Goal: Transaction & Acquisition: Subscribe to service/newsletter

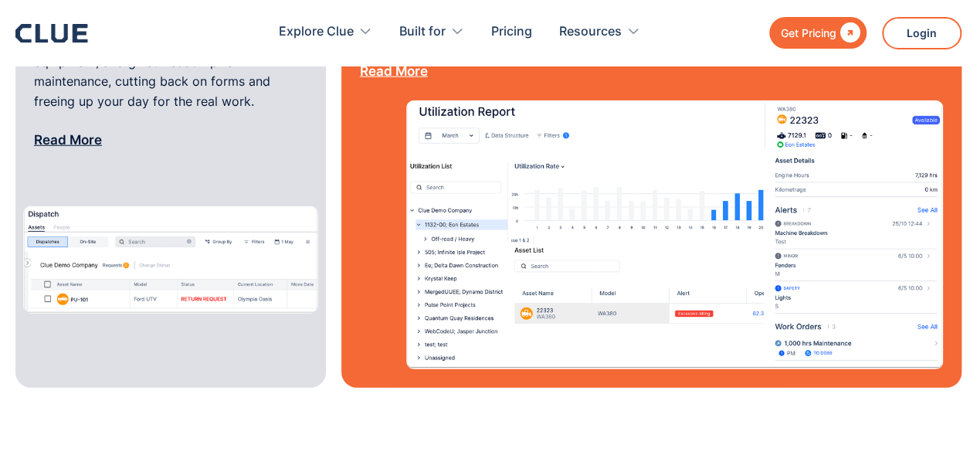
scroll to position [2086, 0]
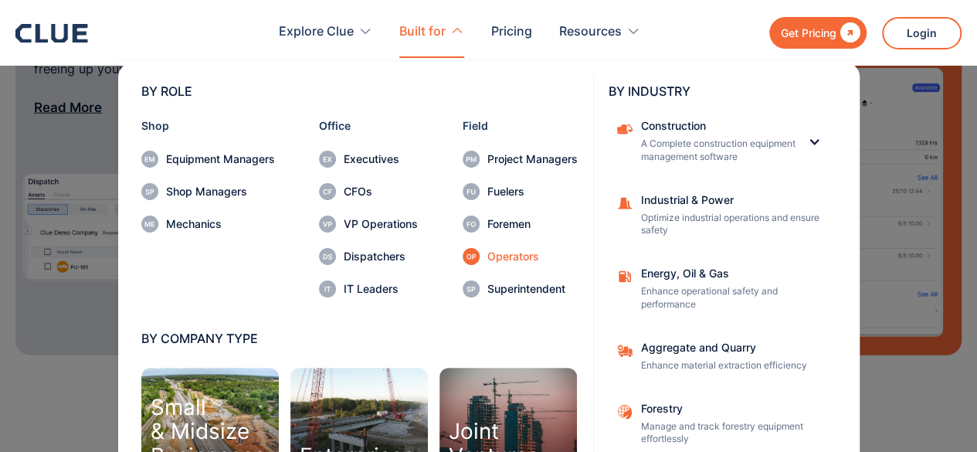
click at [492, 257] on div "Operators" at bounding box center [533, 256] width 90 height 11
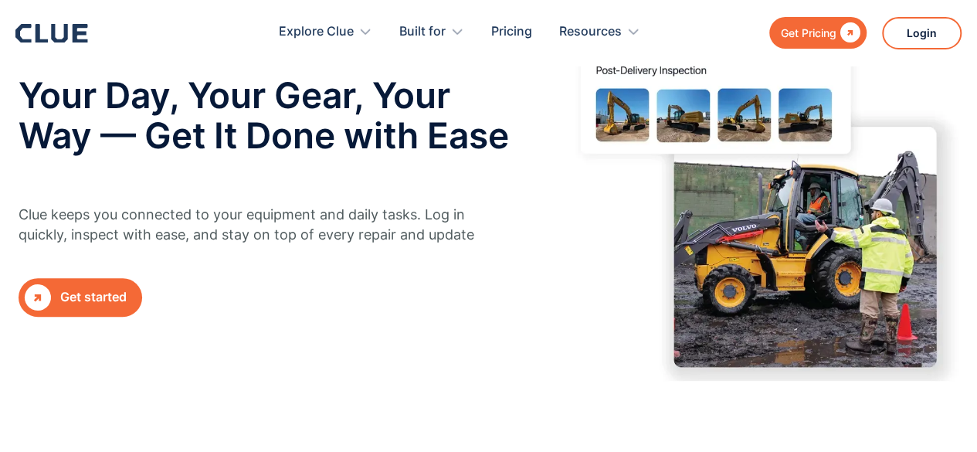
scroll to position [155, 0]
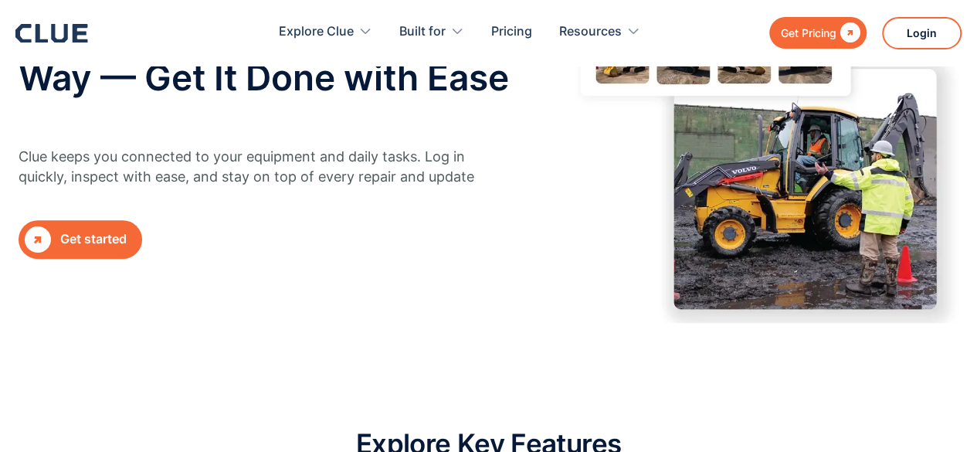
click at [93, 245] on div "Get started" at bounding box center [93, 238] width 66 height 19
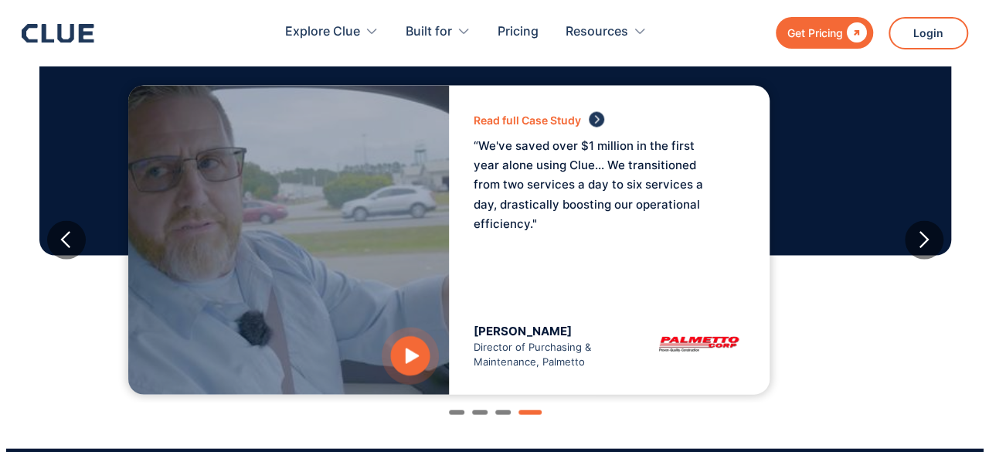
scroll to position [1468, 0]
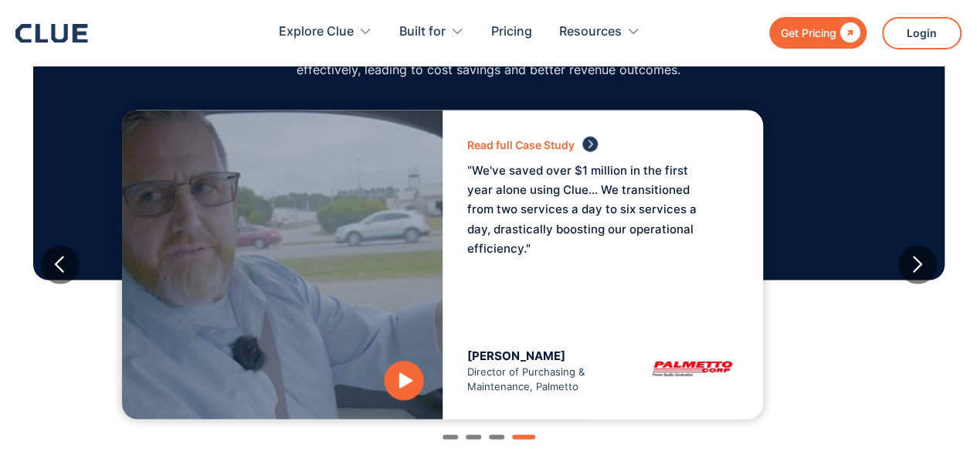
click at [413, 375] on icon "open lightbox" at bounding box center [406, 380] width 14 height 15
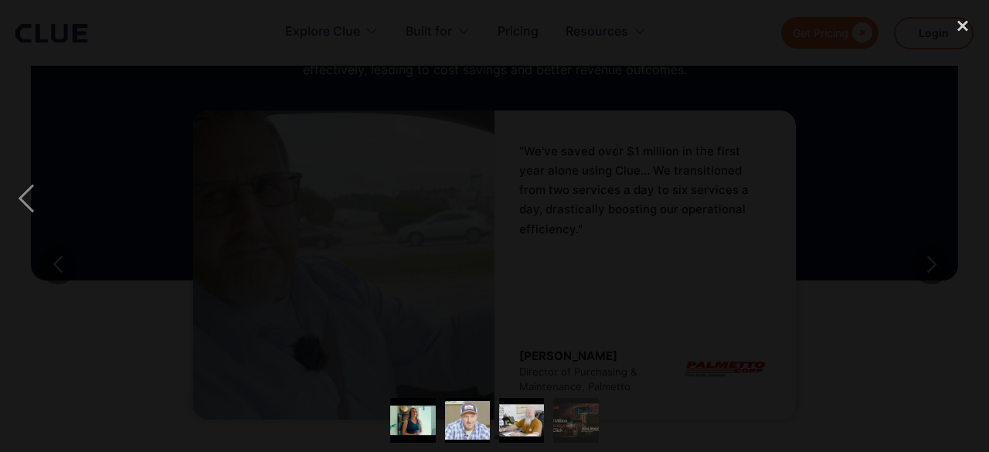
click at [413, 422] on img "show item 1 of 4" at bounding box center [413, 421] width 60 height 46
